Goal: Download file/media

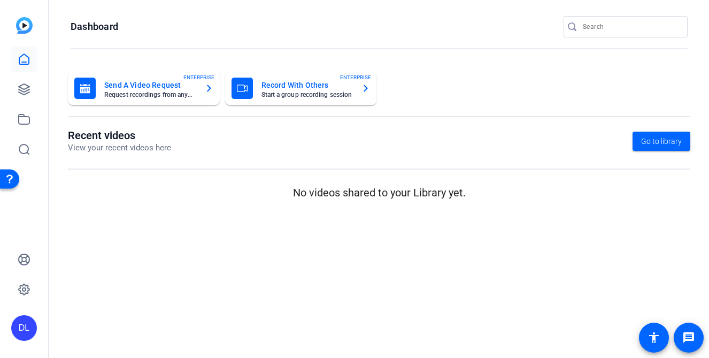
click at [26, 337] on div "DL" at bounding box center [24, 328] width 26 height 26
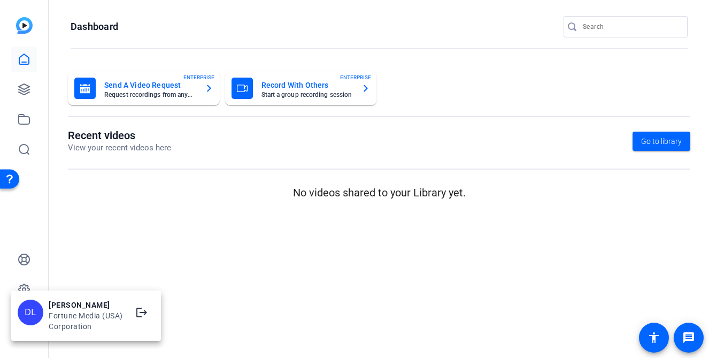
click at [91, 194] on div at bounding box center [354, 179] width 709 height 358
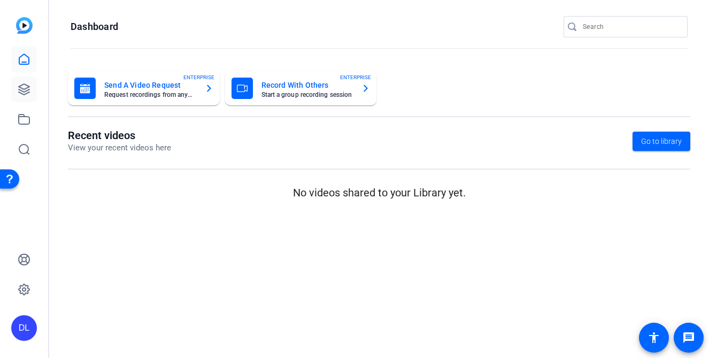
click at [22, 81] on link at bounding box center [24, 89] width 26 height 26
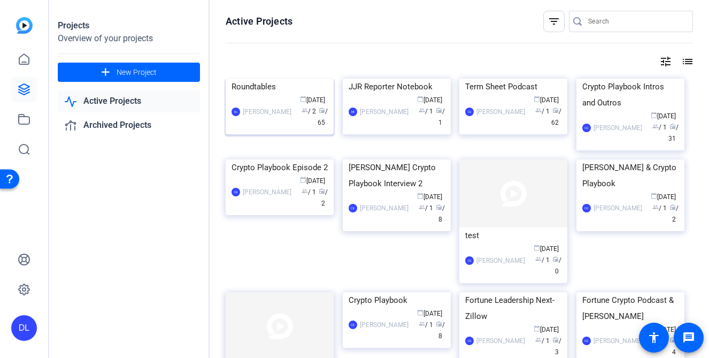
click at [243, 95] on div "Roundtables" at bounding box center [280, 87] width 96 height 16
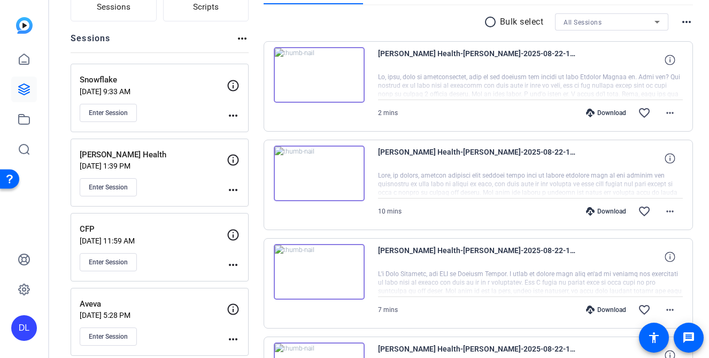
scroll to position [275, 0]
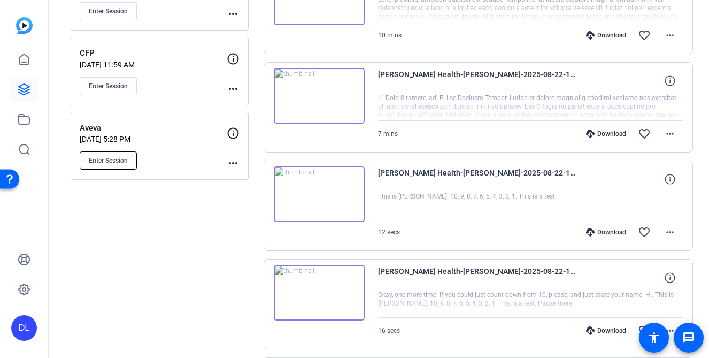
click at [111, 160] on span "Enter Session" at bounding box center [108, 160] width 39 height 9
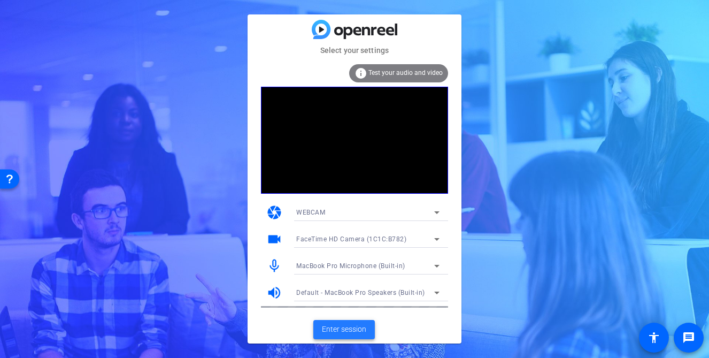
click at [344, 331] on span "Enter session" at bounding box center [344, 329] width 44 height 11
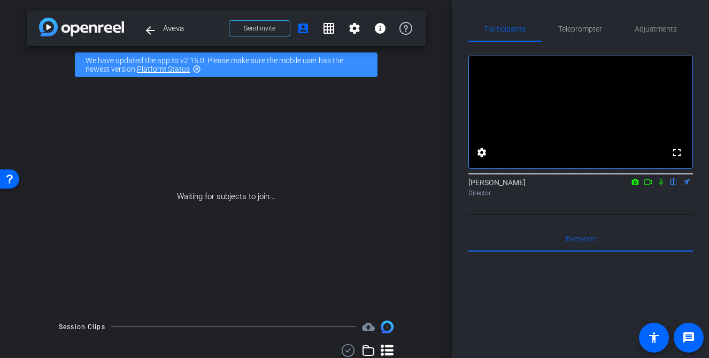
click at [646, 186] on icon at bounding box center [648, 181] width 9 height 7
click at [673, 186] on icon at bounding box center [674, 182] width 4 height 7
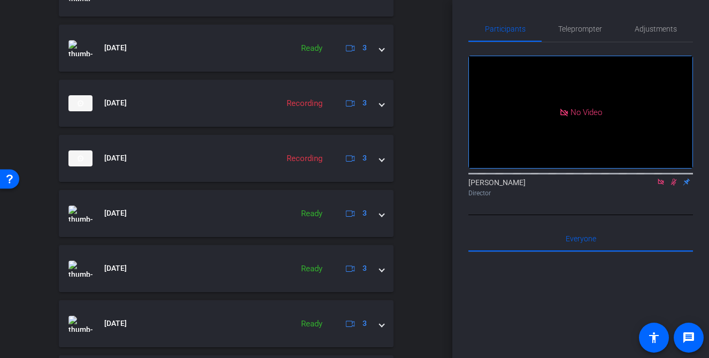
scroll to position [588, 0]
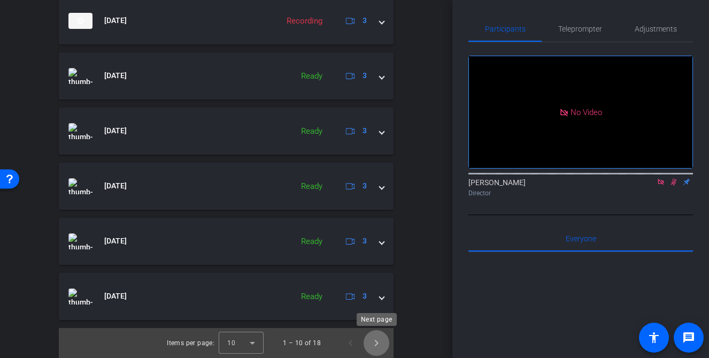
click at [379, 343] on span "Next page" at bounding box center [377, 343] width 26 height 26
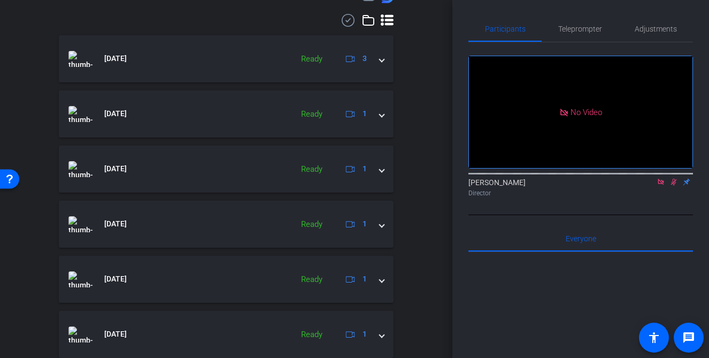
scroll to position [317, 0]
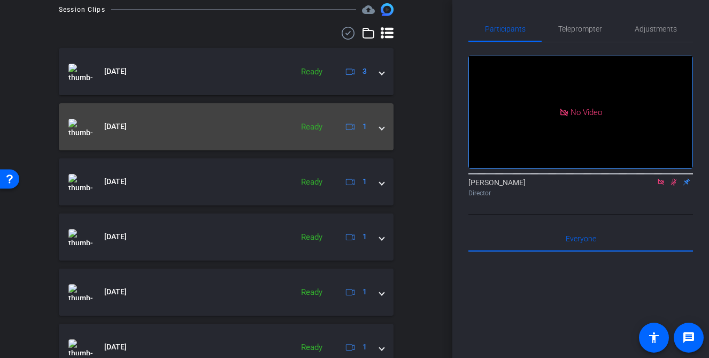
click at [382, 124] on span at bounding box center [382, 126] width 4 height 11
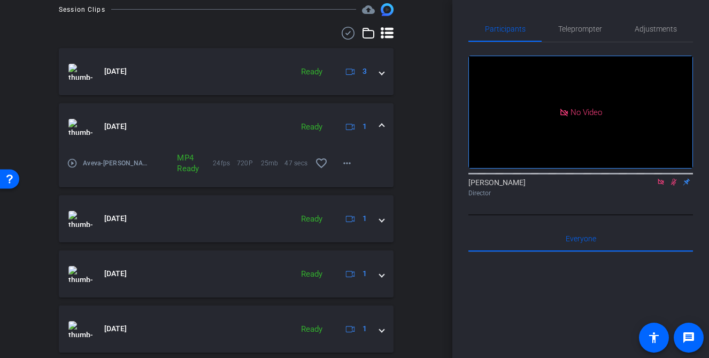
click at [74, 164] on mat-icon "play_circle_outline" at bounding box center [72, 163] width 11 height 11
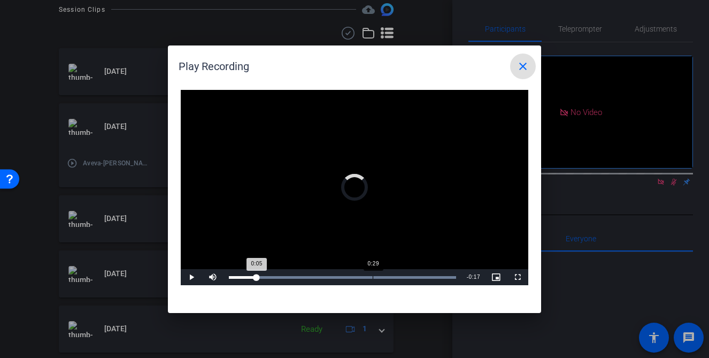
click at [373, 273] on div "Loaded : 100.00% 0:29 0:05" at bounding box center [343, 277] width 238 height 16
click at [394, 274] on div "Loaded : 100.00% 0:34 0:30" at bounding box center [343, 277] width 238 height 16
click at [526, 62] on mat-icon "close" at bounding box center [523, 66] width 13 height 13
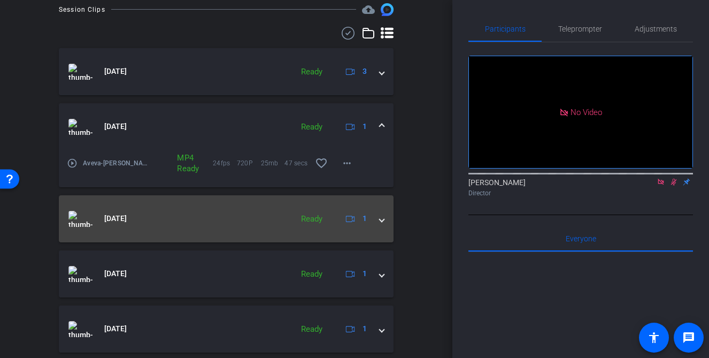
click at [383, 220] on span at bounding box center [382, 218] width 4 height 11
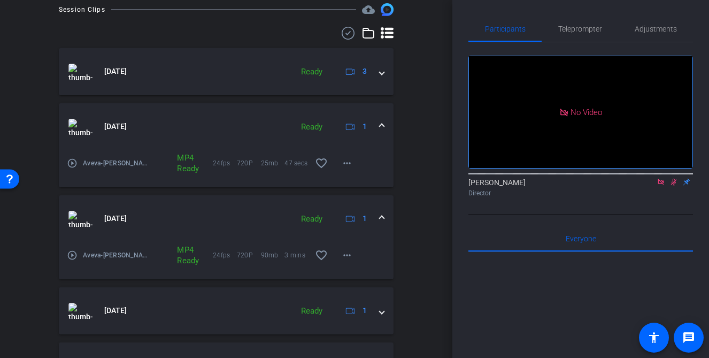
scroll to position [369, 0]
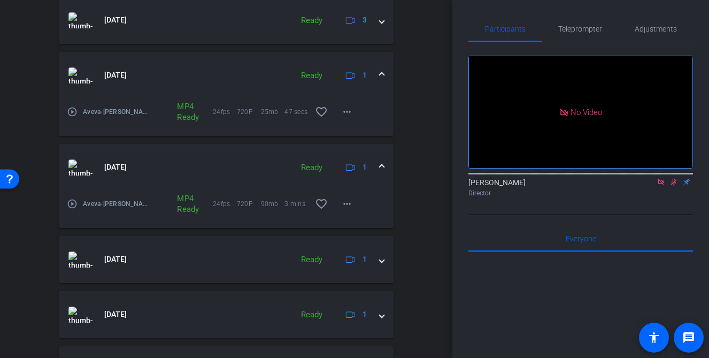
click at [74, 206] on mat-icon "play_circle_outline" at bounding box center [72, 203] width 11 height 11
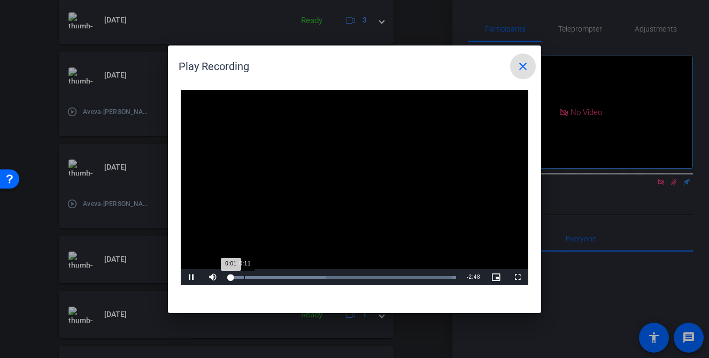
click at [244, 276] on div "Loaded : 100.00% 0:11 0:01" at bounding box center [342, 277] width 227 height 3
click at [287, 279] on div "Loaded : 100.00% 0:43 0:16" at bounding box center [343, 277] width 238 height 16
click at [255, 277] on div "0:19" at bounding box center [260, 277] width 62 height 3
click at [301, 274] on div "Loaded : 100.00% 0:53 0:21" at bounding box center [343, 277] width 238 height 16
click at [348, 274] on div "Loaded : 100.00% 1:29 1:29" at bounding box center [343, 277] width 238 height 16
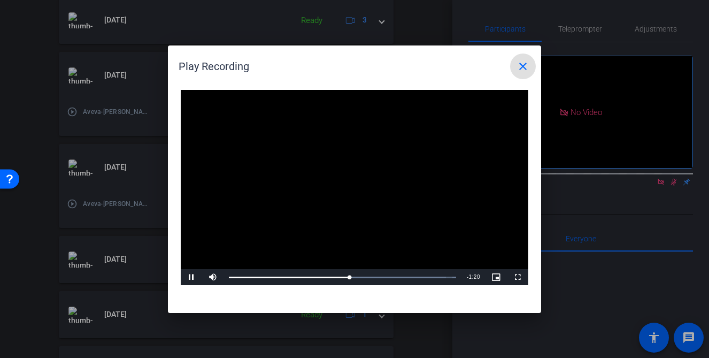
click at [397, 286] on div "Video Player is loading. Play Video Pause Mute Current Time 1:29 / Duration 2:4…" at bounding box center [354, 195] width 373 height 233
click at [524, 62] on mat-icon "close" at bounding box center [523, 66] width 13 height 13
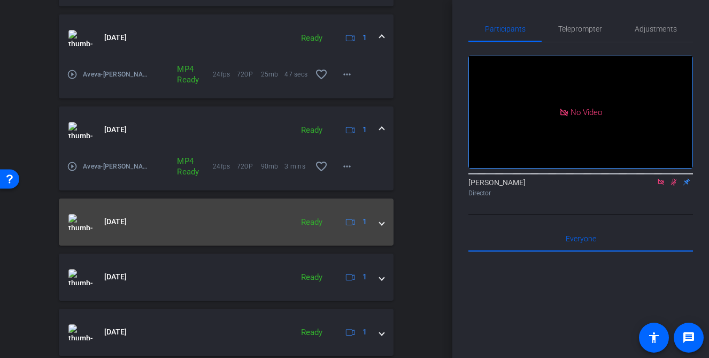
scroll to position [434, 0]
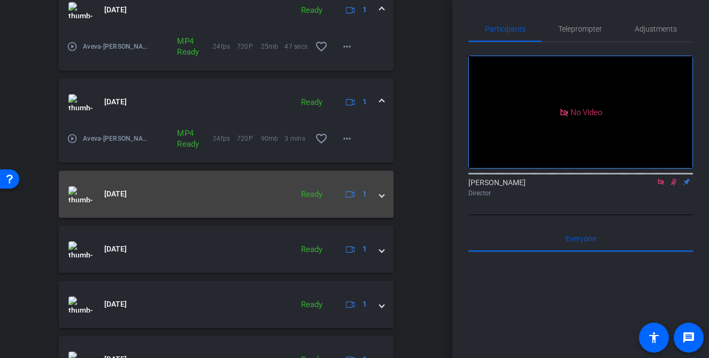
click at [382, 199] on span at bounding box center [382, 193] width 4 height 11
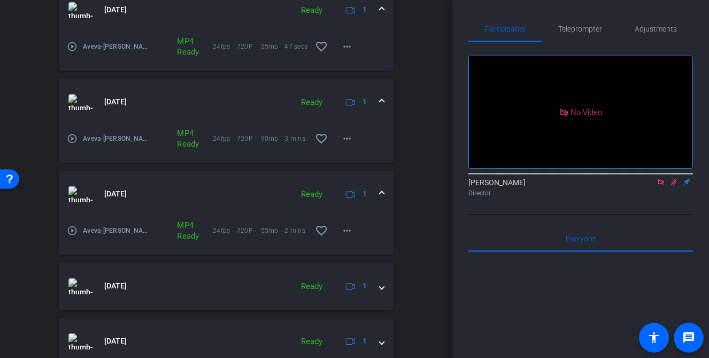
click at [73, 232] on mat-icon "play_circle_outline" at bounding box center [72, 230] width 11 height 11
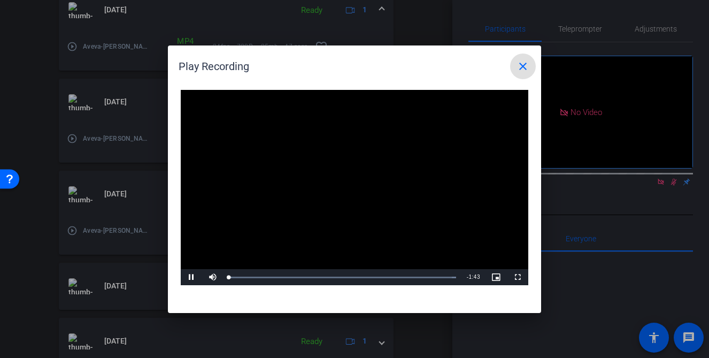
click at [352, 181] on video "Video Player" at bounding box center [355, 188] width 348 height 196
click at [192, 277] on span "Video Player" at bounding box center [191, 277] width 21 height 0
click at [315, 278] on div "0:39" at bounding box center [315, 277] width 1 height 3
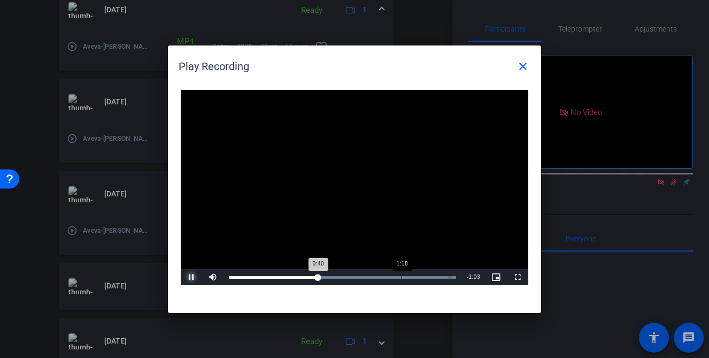
click at [401, 273] on div "Loaded : 100.00% 1:18 0:40" at bounding box center [343, 277] width 238 height 16
click at [526, 61] on mat-icon "close" at bounding box center [523, 66] width 13 height 13
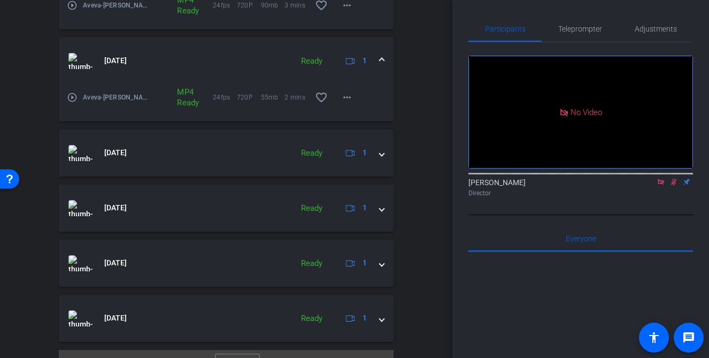
scroll to position [589, 0]
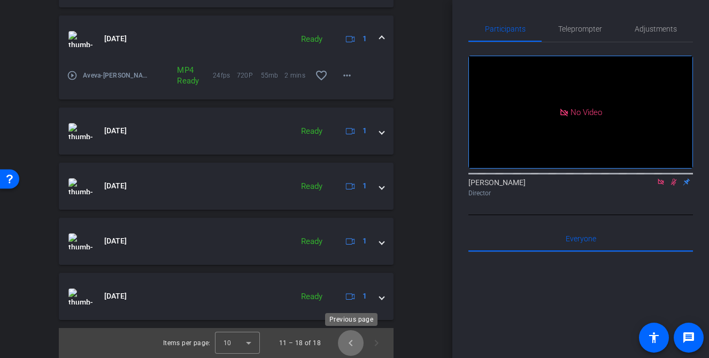
click at [360, 350] on span "Previous page" at bounding box center [351, 343] width 26 height 26
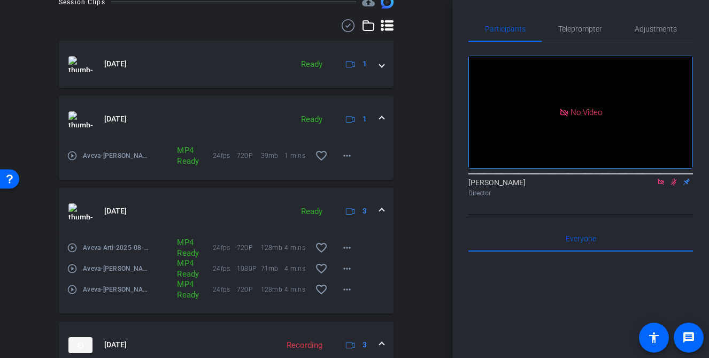
scroll to position [277, 0]
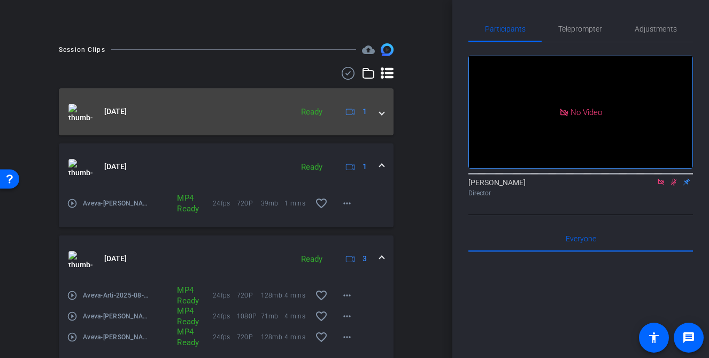
click at [384, 113] on span at bounding box center [382, 111] width 4 height 11
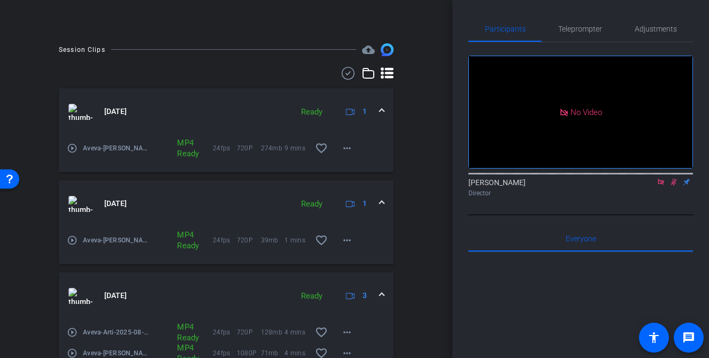
click at [67, 145] on mat-icon "play_circle_outline" at bounding box center [72, 148] width 11 height 11
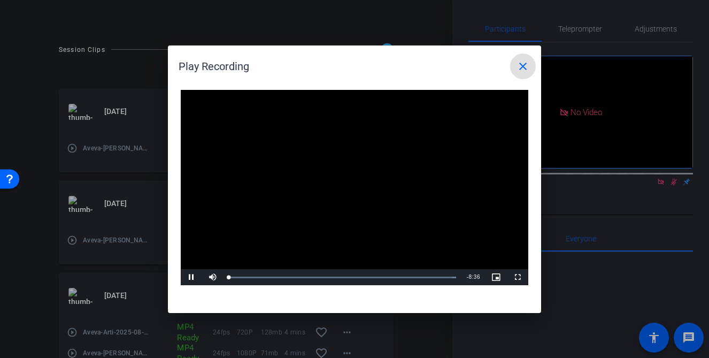
click at [340, 180] on video "Video Player" at bounding box center [355, 188] width 348 height 196
click at [248, 278] on div "Loaded : 100.00% 0:42 0:00" at bounding box center [342, 277] width 227 height 3
click at [199, 277] on span "Video Player" at bounding box center [191, 277] width 21 height 0
click at [227, 278] on div "24%" at bounding box center [236, 277] width 27 height 16
drag, startPoint x: 226, startPoint y: 279, endPoint x: 219, endPoint y: 279, distance: 7.0
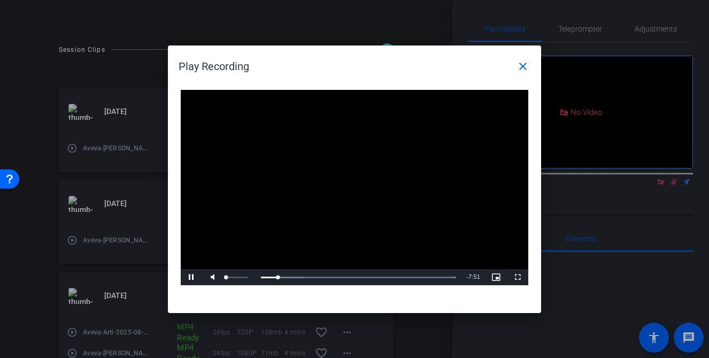
click at [219, 279] on div "Mute 2%" at bounding box center [228, 277] width 53 height 16
click at [210, 277] on span "Video Player" at bounding box center [212, 277] width 21 height 0
drag, startPoint x: 230, startPoint y: 277, endPoint x: 240, endPoint y: 278, distance: 9.8
click at [240, 278] on div "68%" at bounding box center [237, 278] width 22 height 2
click at [286, 281] on div "Loaded : 100.00% 2:10 0:52" at bounding box center [343, 277] width 238 height 16
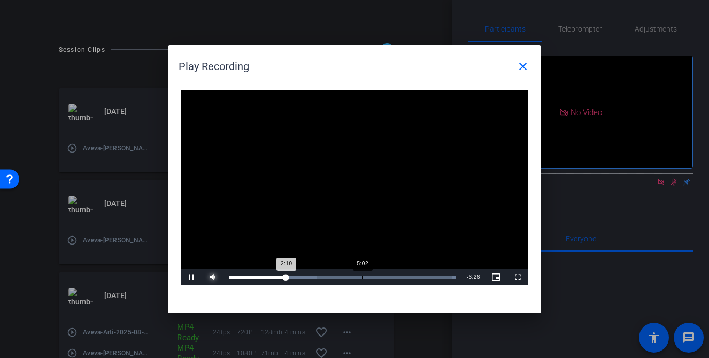
click at [359, 274] on div "Loaded : 100.00% 5:02 2:10" at bounding box center [343, 277] width 238 height 16
click at [524, 70] on mat-icon "close" at bounding box center [523, 66] width 13 height 13
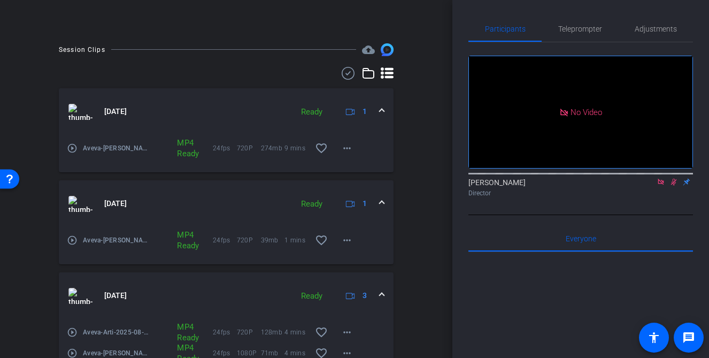
click at [74, 239] on mat-icon "play_circle_outline" at bounding box center [72, 240] width 11 height 11
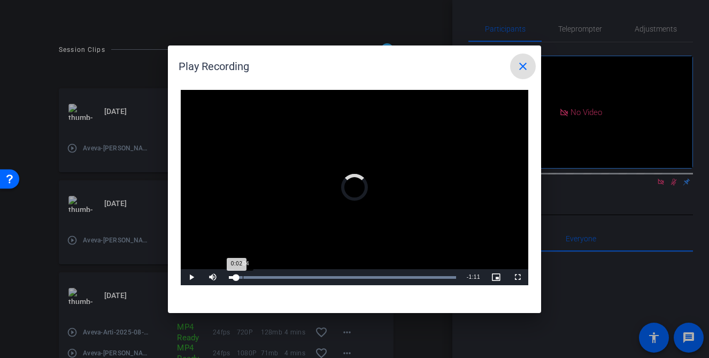
click at [242, 276] on div "Loaded : 100.00% 0:04 0:02" at bounding box center [342, 277] width 227 height 3
click at [259, 273] on div "Loaded : 100.00% 0:09 0:05" at bounding box center [343, 277] width 238 height 16
click at [243, 274] on div "Loaded : 100.00% 0:04 0:10" at bounding box center [343, 277] width 238 height 16
click at [525, 67] on mat-icon "close" at bounding box center [523, 66] width 13 height 13
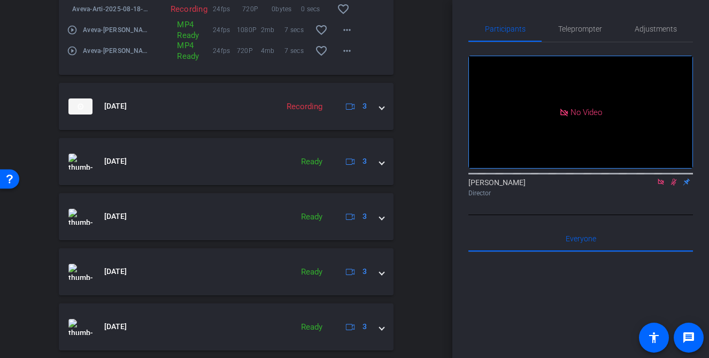
scroll to position [819, 0]
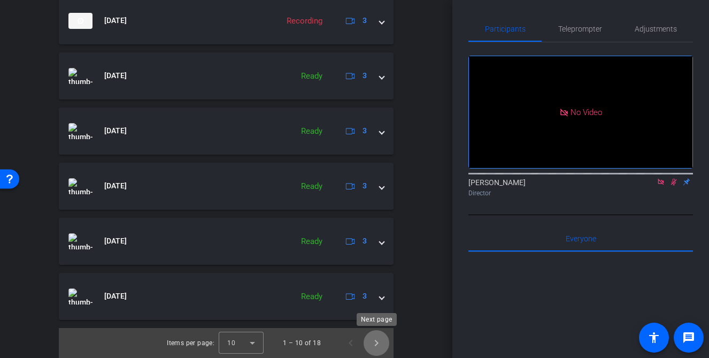
click at [375, 341] on span "Next page" at bounding box center [377, 343] width 26 height 26
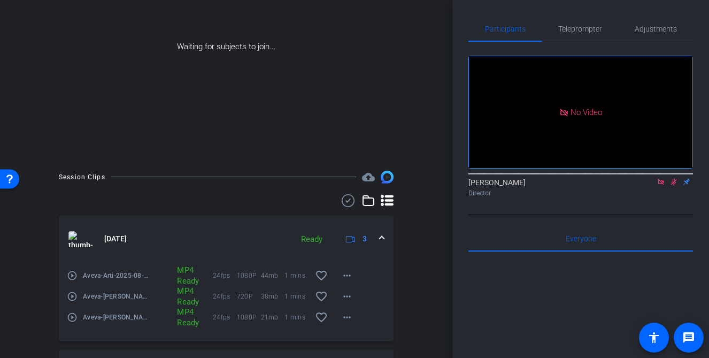
scroll to position [290, 0]
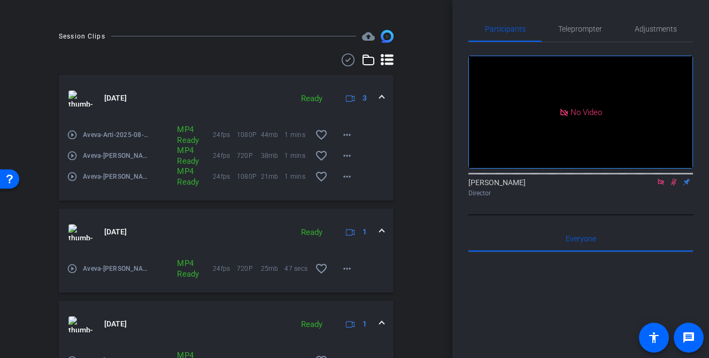
click at [73, 156] on mat-icon "play_circle_outline" at bounding box center [72, 155] width 11 height 11
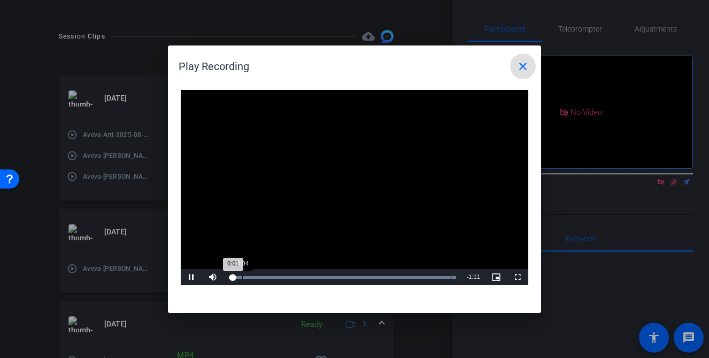
click at [242, 276] on div "Loaded : 100.00% 0:04 0:01" at bounding box center [342, 277] width 227 height 3
click at [257, 274] on div "Loaded : 100.00% 0:09 0:04" at bounding box center [343, 277] width 238 height 16
click at [265, 277] on div "Loaded : 100.00% 0:11 0:09" at bounding box center [342, 277] width 227 height 3
click at [282, 275] on div "Loaded : 100.00% 0:17 0:17" at bounding box center [343, 277] width 238 height 16
click at [301, 276] on div "Loaded : 100.00% 0:23 0:17" at bounding box center [342, 277] width 227 height 3
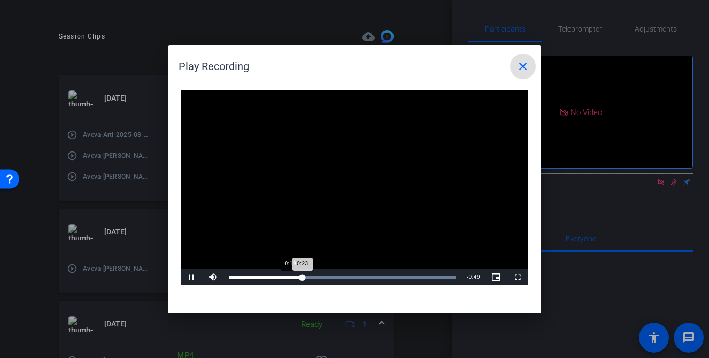
click at [289, 274] on div "Loaded : 100.00% 0:19 0:23" at bounding box center [343, 277] width 238 height 16
click at [280, 276] on div "Loaded : 100.00% 0:17 0:19" at bounding box center [342, 277] width 227 height 3
click at [350, 275] on div "Loaded : 100.00% 0:38 0:38" at bounding box center [343, 277] width 238 height 16
click at [367, 274] on div "Loaded : 100.00% 0:44 0:40" at bounding box center [343, 277] width 238 height 16
click at [382, 274] on div "Loaded : 100.00% 0:48 0:44" at bounding box center [343, 277] width 238 height 16
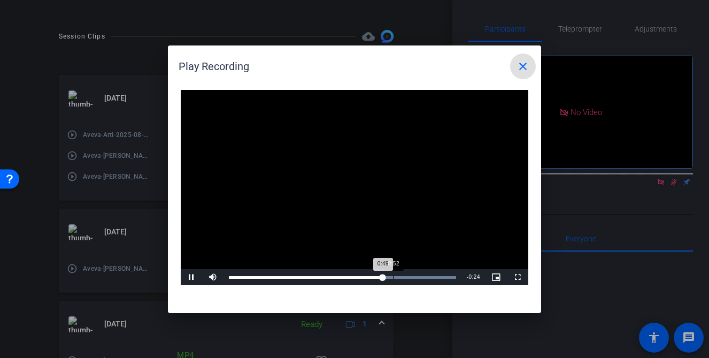
click at [394, 275] on div "Loaded : 100.00% 0:52 0:49" at bounding box center [343, 277] width 238 height 16
click at [527, 64] on mat-icon "close" at bounding box center [523, 66] width 13 height 13
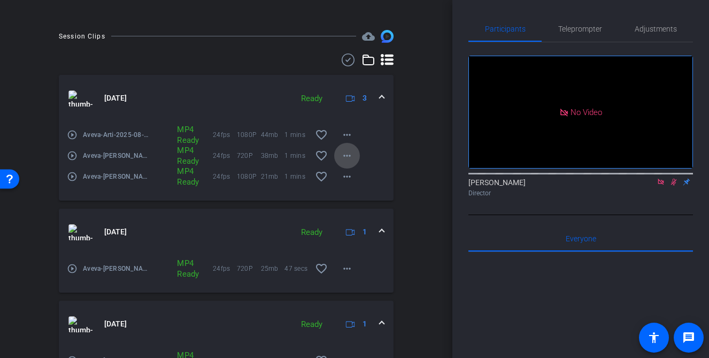
click at [349, 153] on mat-icon "more_horiz" at bounding box center [347, 155] width 13 height 13
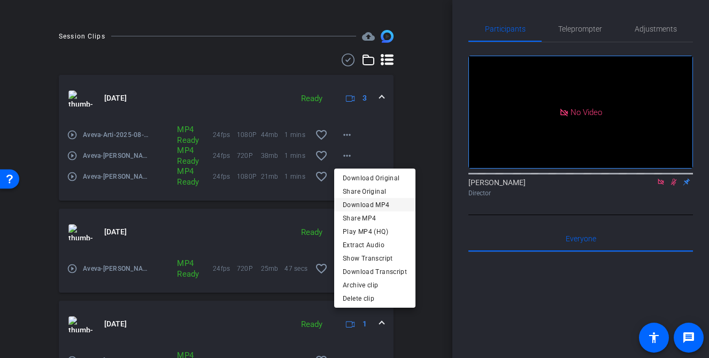
click at [365, 206] on span "Download MP4" at bounding box center [375, 204] width 64 height 13
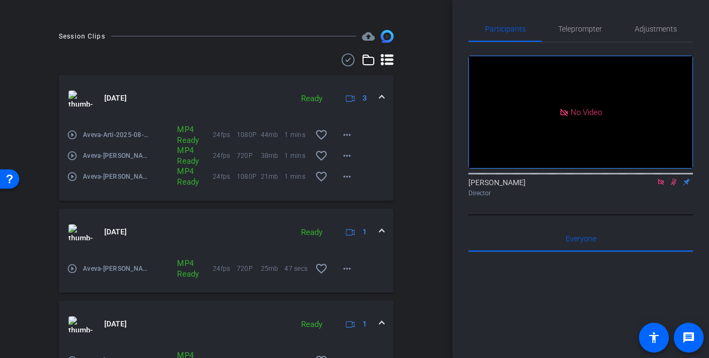
click at [73, 175] on mat-icon "play_circle_outline" at bounding box center [72, 176] width 11 height 11
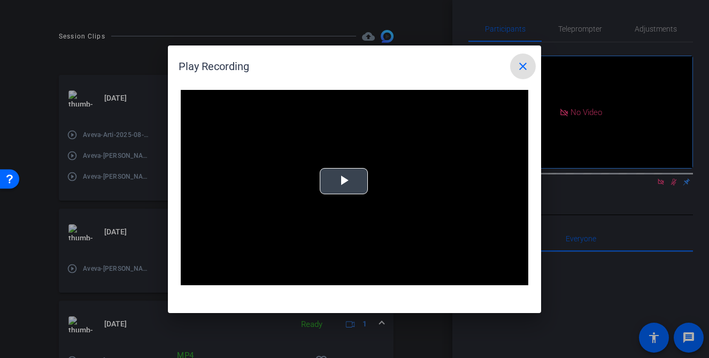
click at [327, 196] on video "Video Player" at bounding box center [355, 188] width 348 height 196
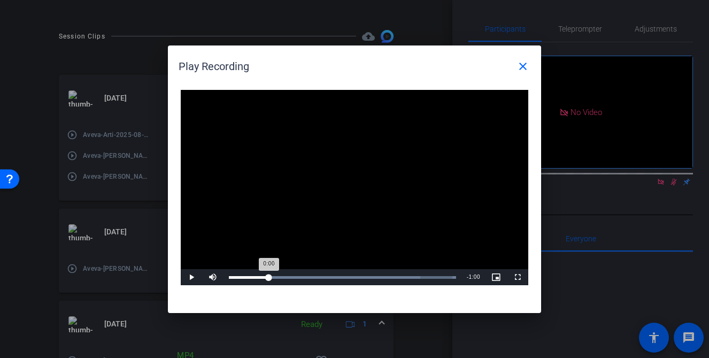
click at [269, 272] on div "Loaded : 100.00% 0:12 0:00" at bounding box center [343, 277] width 238 height 16
click at [338, 275] on div "Loaded : 100.00% 0:34 0:12" at bounding box center [343, 277] width 238 height 16
click at [195, 277] on span "Video Player" at bounding box center [191, 277] width 21 height 0
click at [377, 279] on div "Loaded : 100.00% 0:47 0:36" at bounding box center [343, 277] width 238 height 16
click at [397, 276] on div "Loaded : 100.00% 0:53 0:48" at bounding box center [342, 277] width 227 height 3
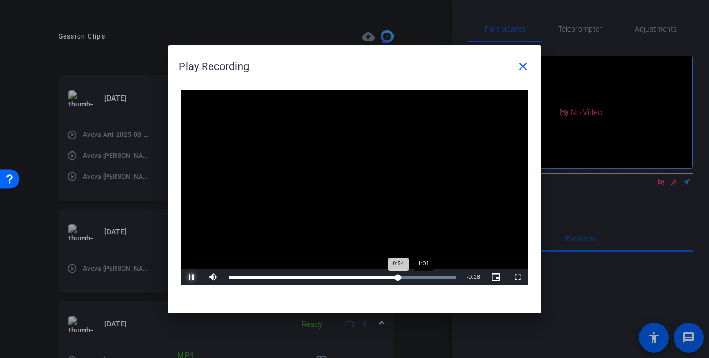
click at [424, 276] on div "1:01" at bounding box center [423, 277] width 1 height 3
click at [439, 271] on div "Loaded : 100.00% 1:06 1:02" at bounding box center [343, 277] width 238 height 16
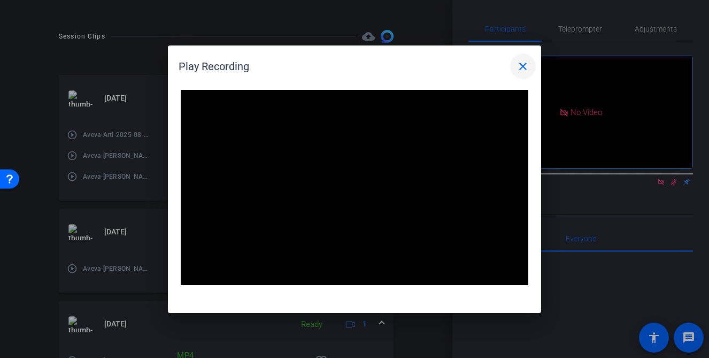
click at [528, 65] on mat-icon "close" at bounding box center [523, 66] width 13 height 13
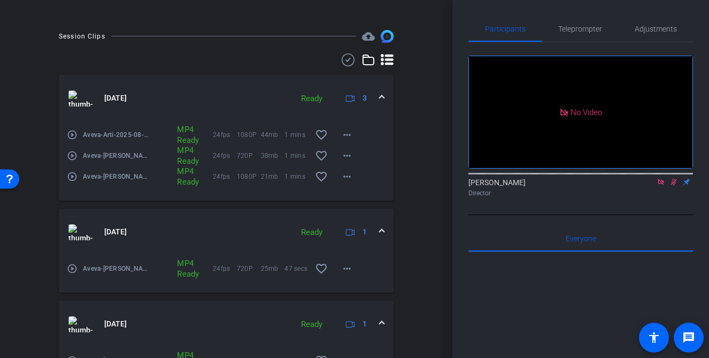
click at [73, 133] on mat-icon "play_circle_outline" at bounding box center [72, 134] width 11 height 11
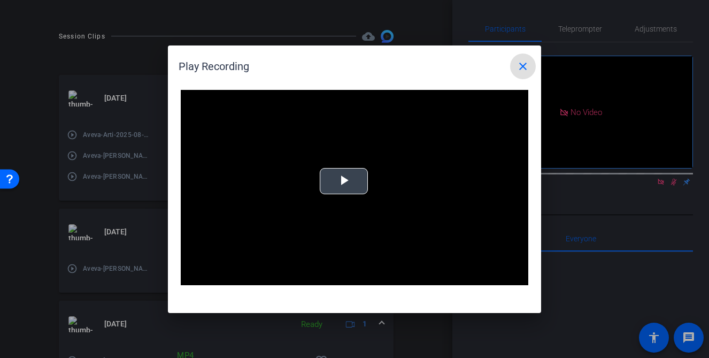
click at [338, 197] on video "Video Player" at bounding box center [355, 188] width 348 height 196
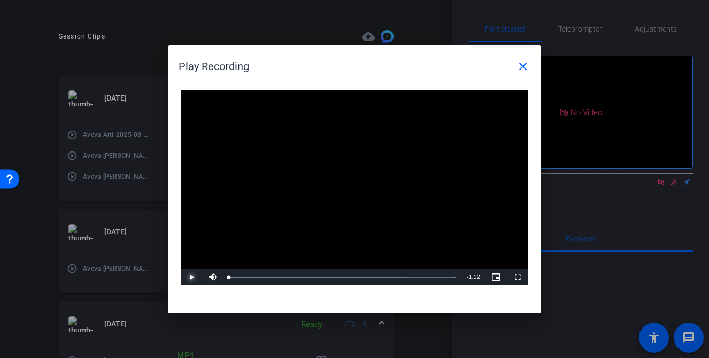
click at [194, 277] on span "Video Player" at bounding box center [191, 277] width 21 height 0
click at [289, 278] on div "Loaded : 100.00% 0:19 0:00" at bounding box center [342, 277] width 227 height 3
click at [351, 279] on div "Loaded : 100.00% 0:39 0:19" at bounding box center [343, 277] width 238 height 16
click at [394, 283] on div "Loaded : 100.00% 0:52 0:39" at bounding box center [343, 277] width 238 height 16
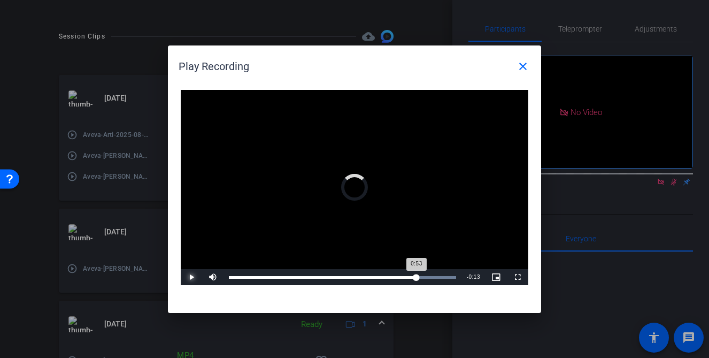
click at [416, 276] on div "Loaded : 100.00% 0:59 0:53" at bounding box center [342, 277] width 227 height 3
click at [524, 68] on mat-icon "close" at bounding box center [523, 66] width 13 height 13
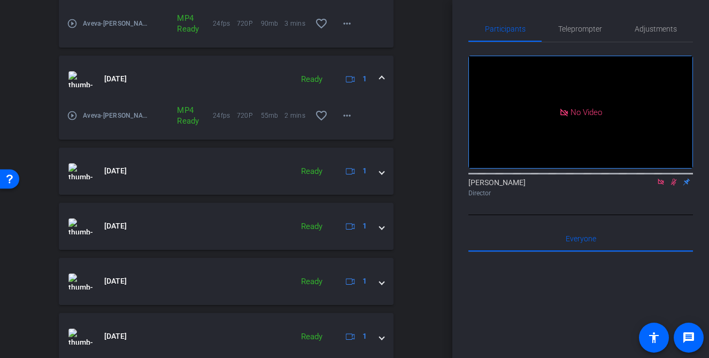
scroll to position [668, 0]
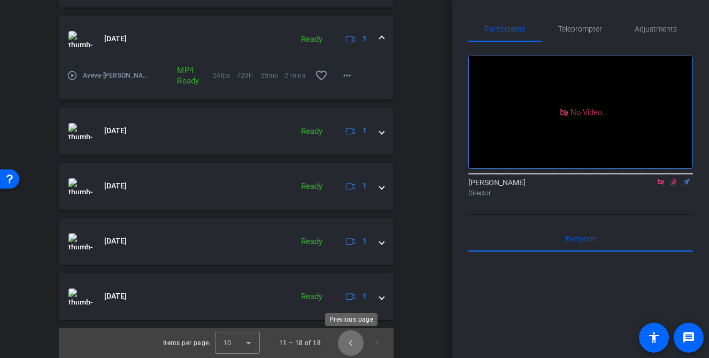
click at [349, 344] on span "Previous page" at bounding box center [351, 343] width 26 height 26
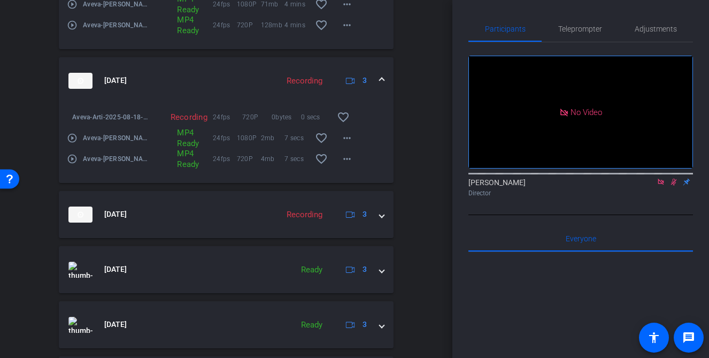
scroll to position [819, 0]
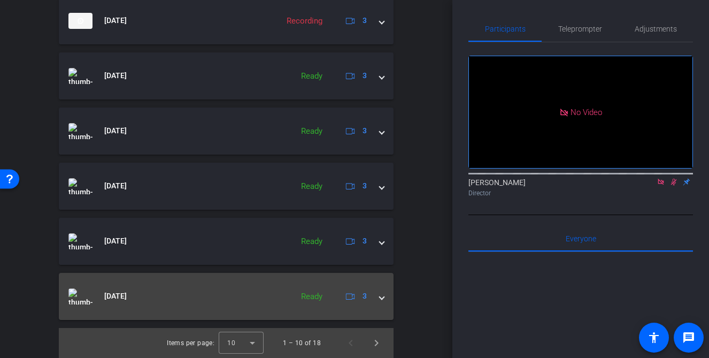
click at [383, 297] on span at bounding box center [382, 295] width 4 height 11
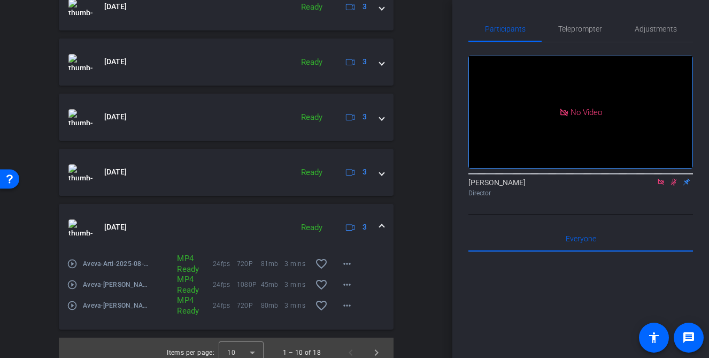
scroll to position [898, 0]
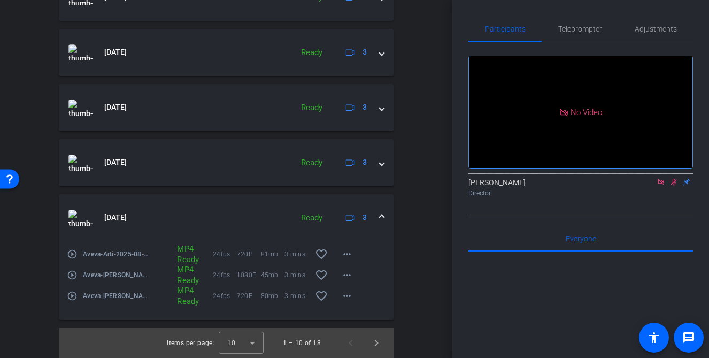
click at [72, 274] on mat-icon "play_circle_outline" at bounding box center [72, 275] width 11 height 11
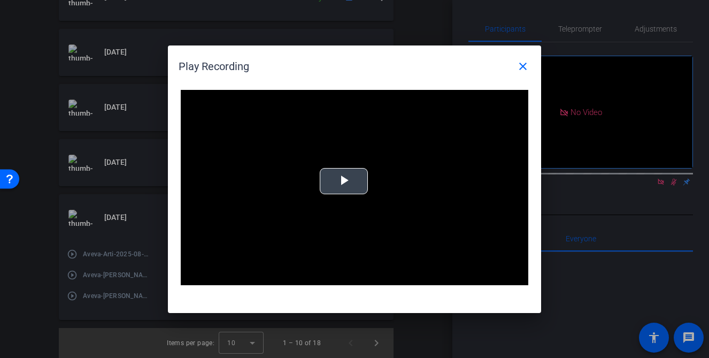
click at [360, 178] on div "Video Player is loading. Play Video Play Mute Current Time 0:00 / Duration -:- …" at bounding box center [355, 188] width 348 height 196
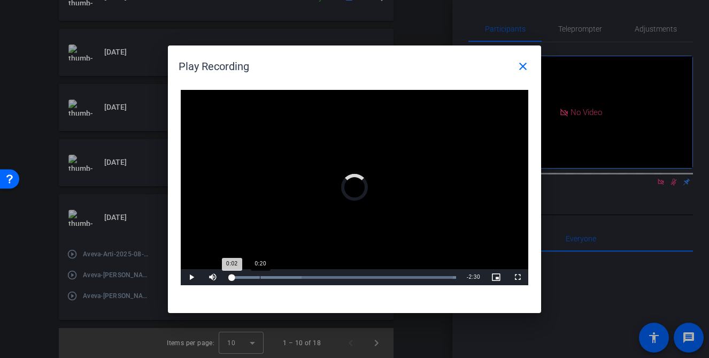
click at [260, 273] on div "Loaded : 100.00% 0:20 0:02" at bounding box center [343, 277] width 238 height 16
click at [244, 275] on div "Loaded : 100.00% 0:09 0:09" at bounding box center [343, 277] width 238 height 16
click at [522, 73] on span at bounding box center [523, 66] width 26 height 26
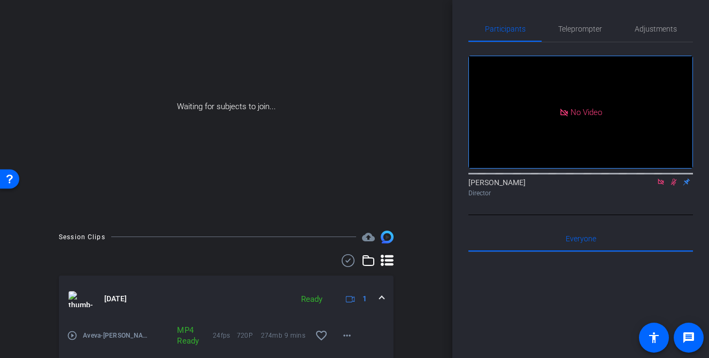
scroll to position [278, 0]
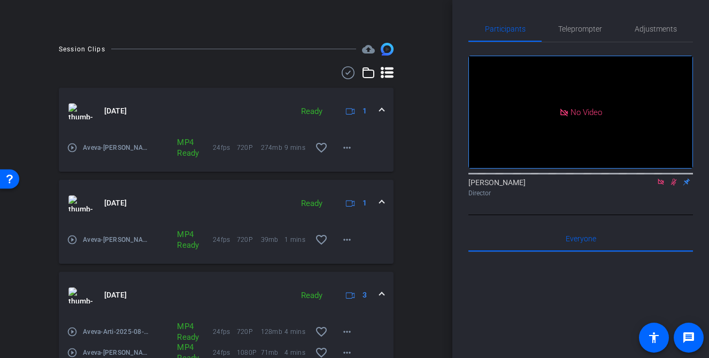
click at [383, 207] on span at bounding box center [382, 202] width 4 height 11
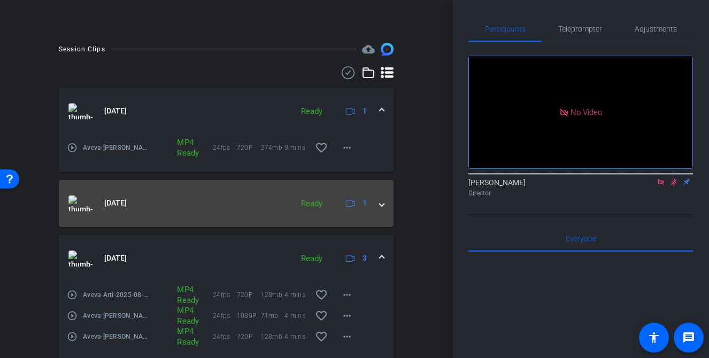
click at [383, 207] on span at bounding box center [382, 202] width 4 height 11
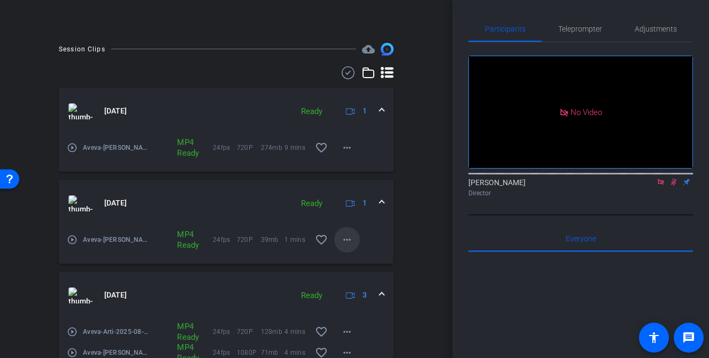
click at [351, 237] on mat-icon "more_horiz" at bounding box center [347, 239] width 13 height 13
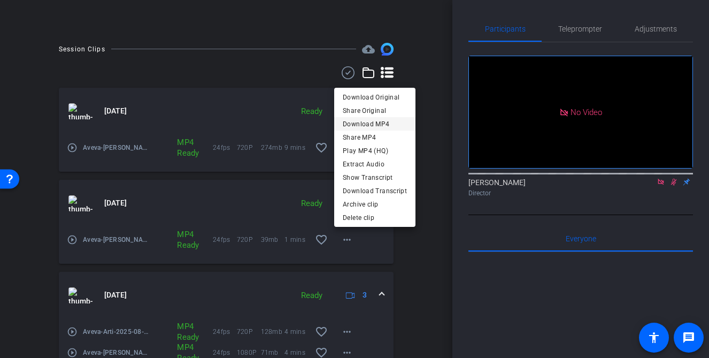
click at [381, 120] on span "Download MP4" at bounding box center [375, 124] width 64 height 13
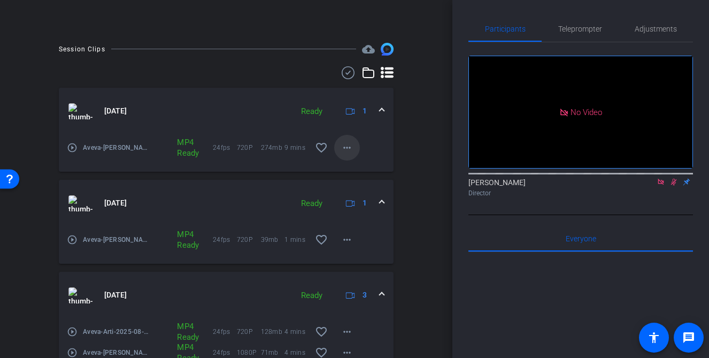
click at [349, 153] on mat-icon "more_horiz" at bounding box center [347, 147] width 13 height 13
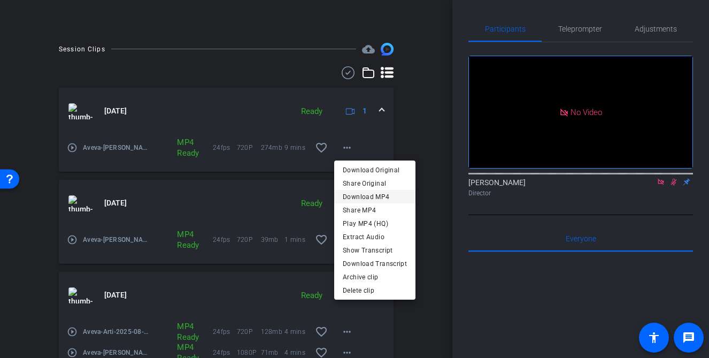
click at [365, 195] on span "Download MP4" at bounding box center [375, 196] width 64 height 13
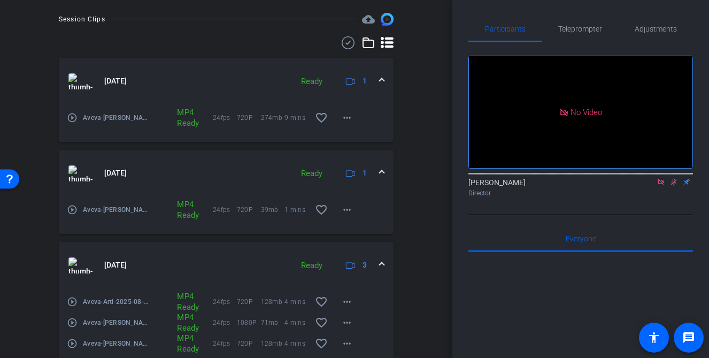
scroll to position [306, 0]
